Goal: Check status: Check status

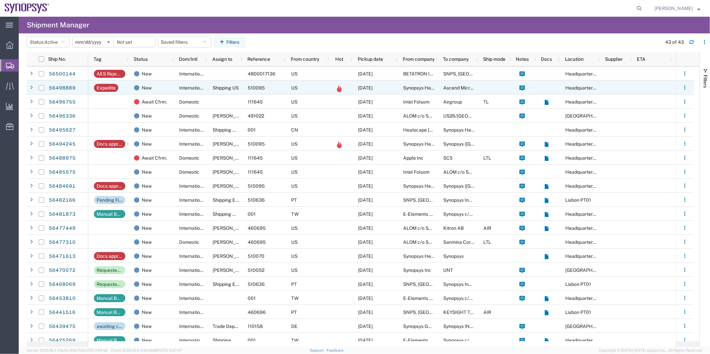
click at [184, 90] on span "International" at bounding box center [192, 87] width 27 height 5
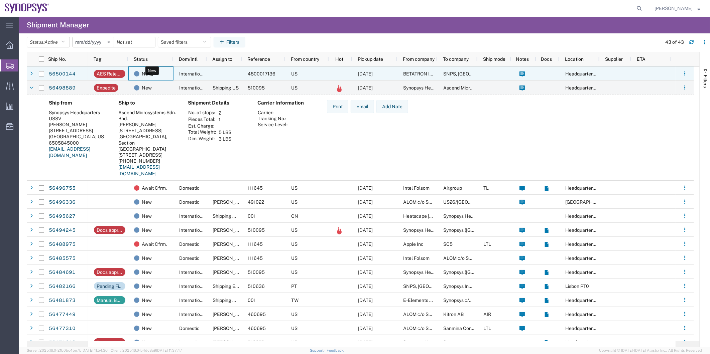
click at [163, 74] on div "New" at bounding box center [152, 74] width 36 height 14
